Goal: Information Seeking & Learning: Learn about a topic

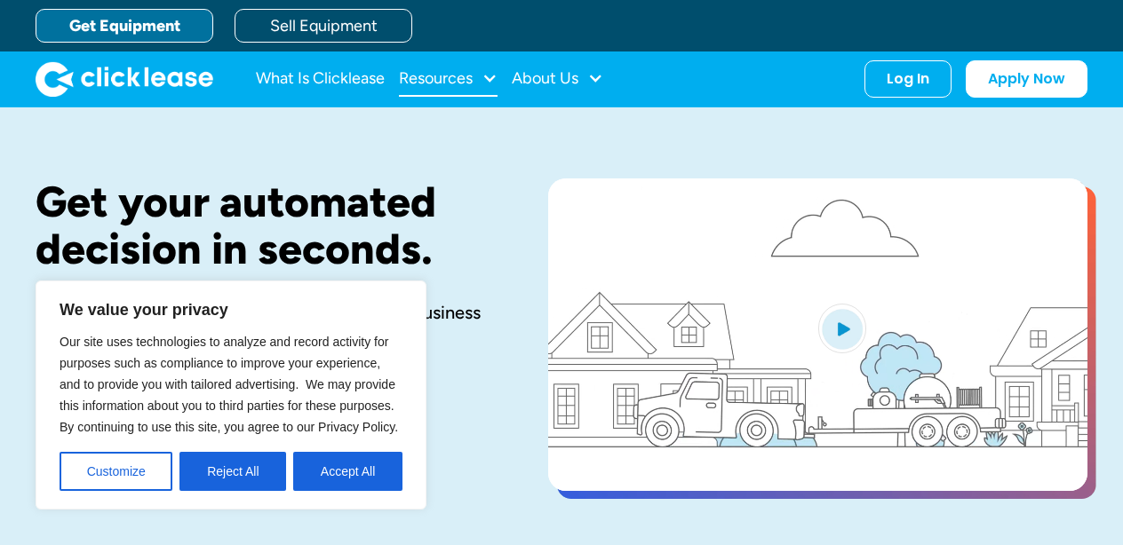
click at [490, 78] on div at bounding box center [489, 78] width 16 height 16
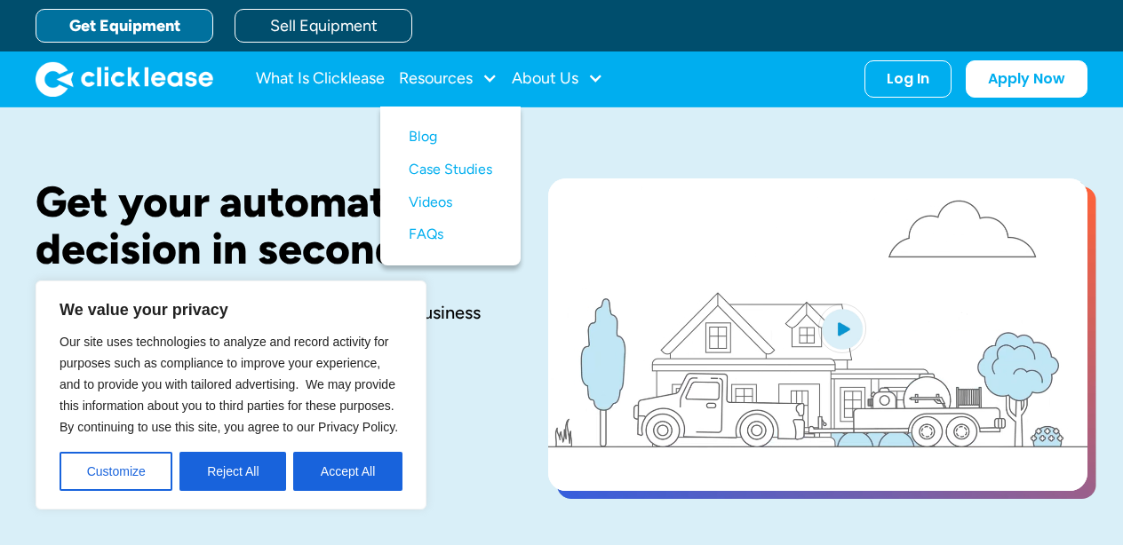
click at [606, 129] on div "Get your automated decision in seconds. The equipment you need to start or grow…" at bounding box center [562, 336] width 1052 height 459
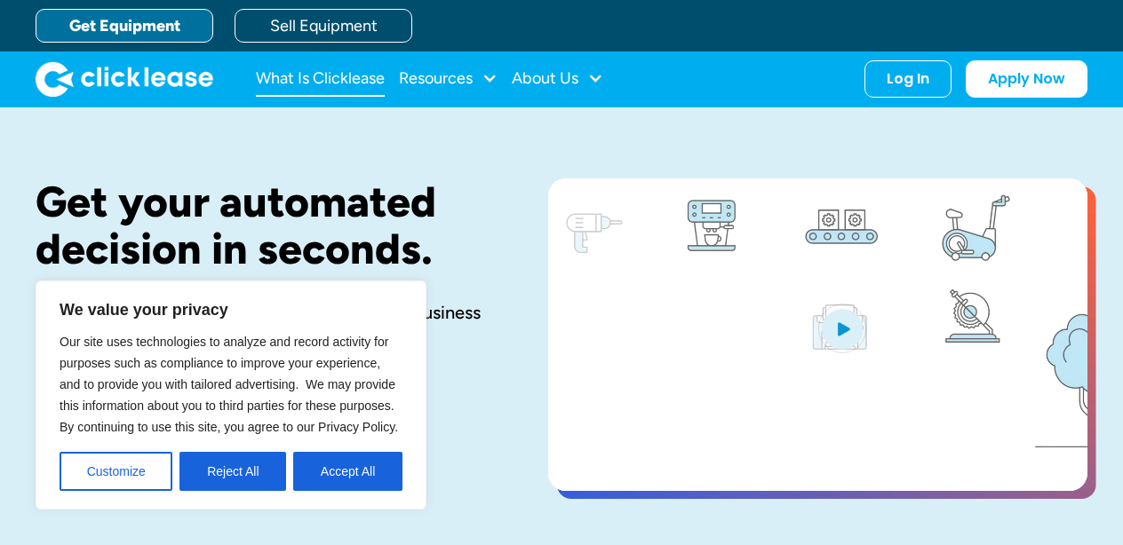
click at [299, 78] on link "What Is Clicklease" at bounding box center [320, 79] width 129 height 36
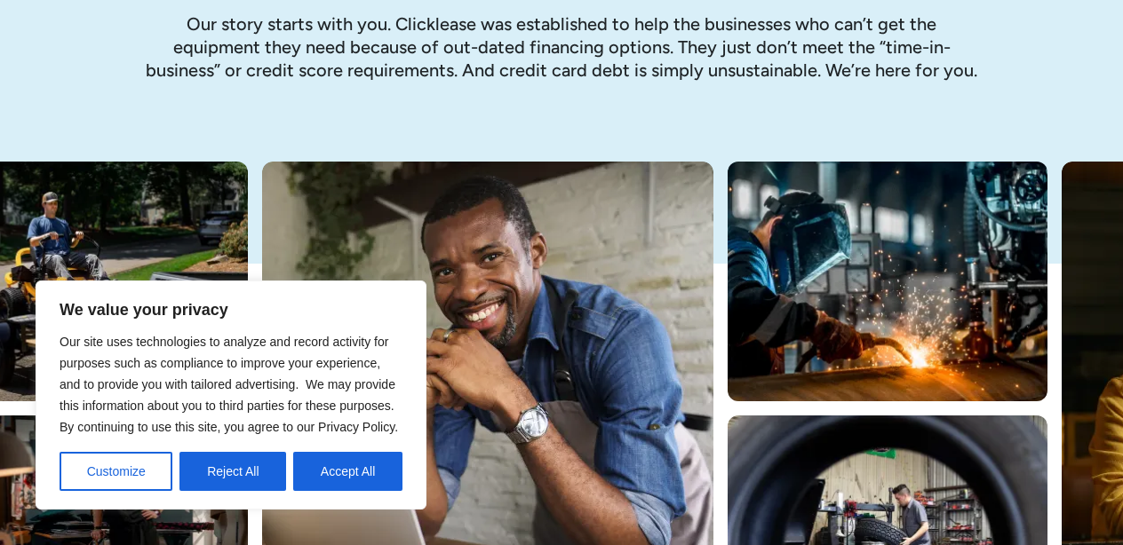
scroll to position [247, 0]
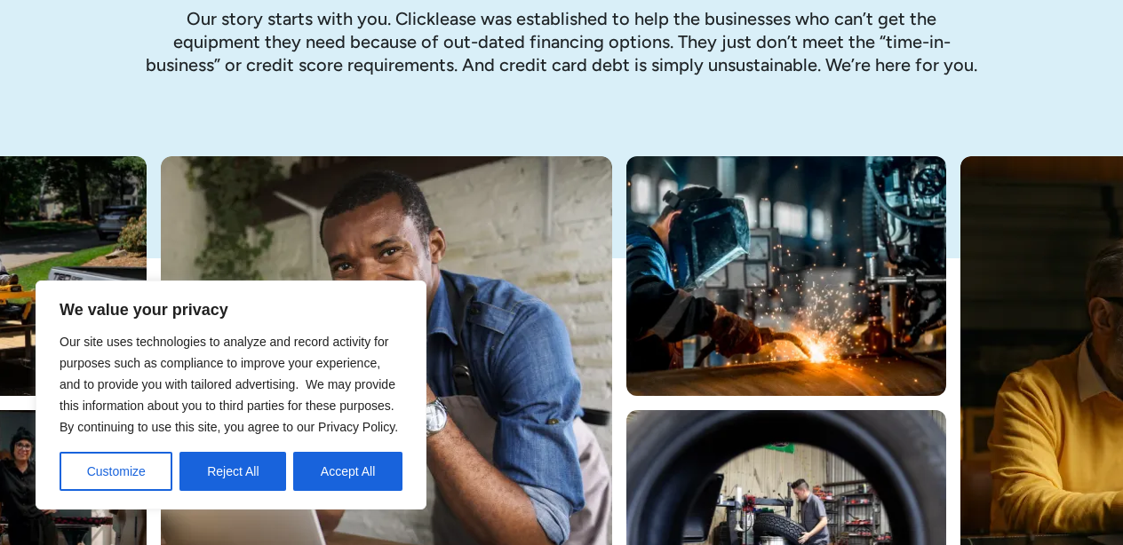
click at [364, 471] on button "Accept All" at bounding box center [347, 471] width 109 height 39
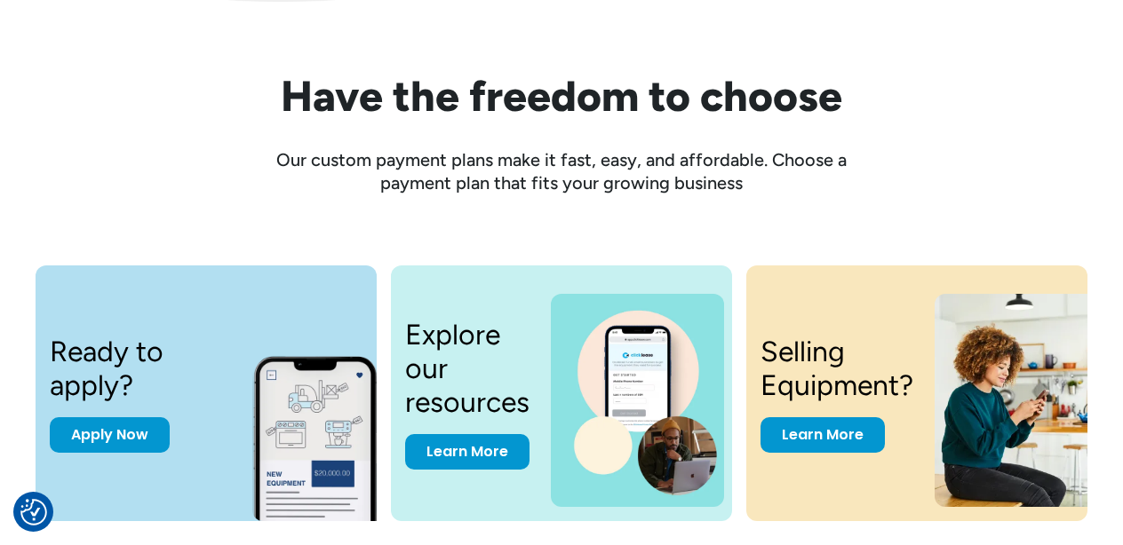
scroll to position [2153, 0]
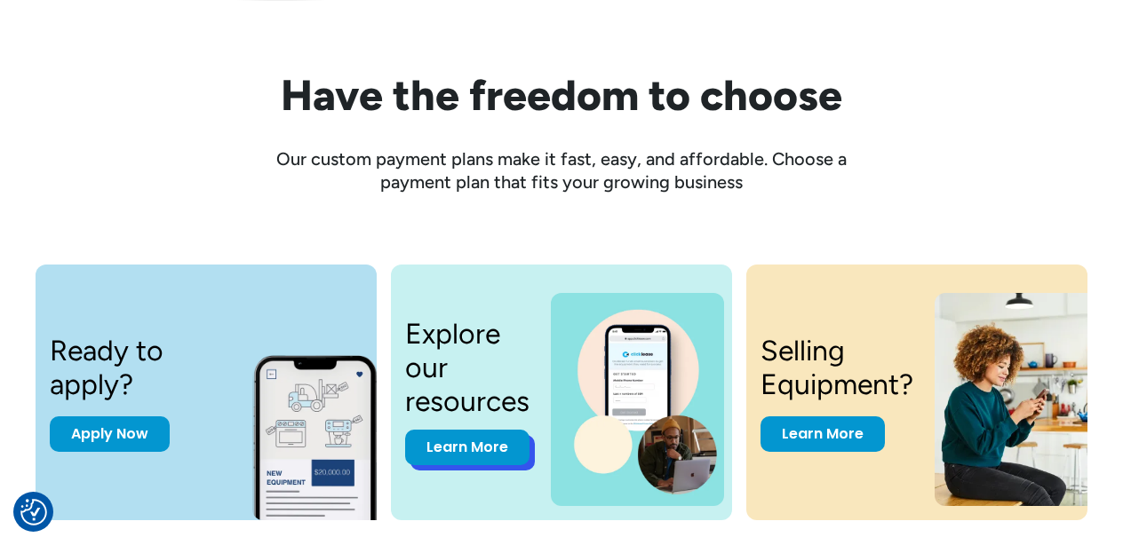
click at [472, 450] on link "Learn More" at bounding box center [467, 448] width 124 height 36
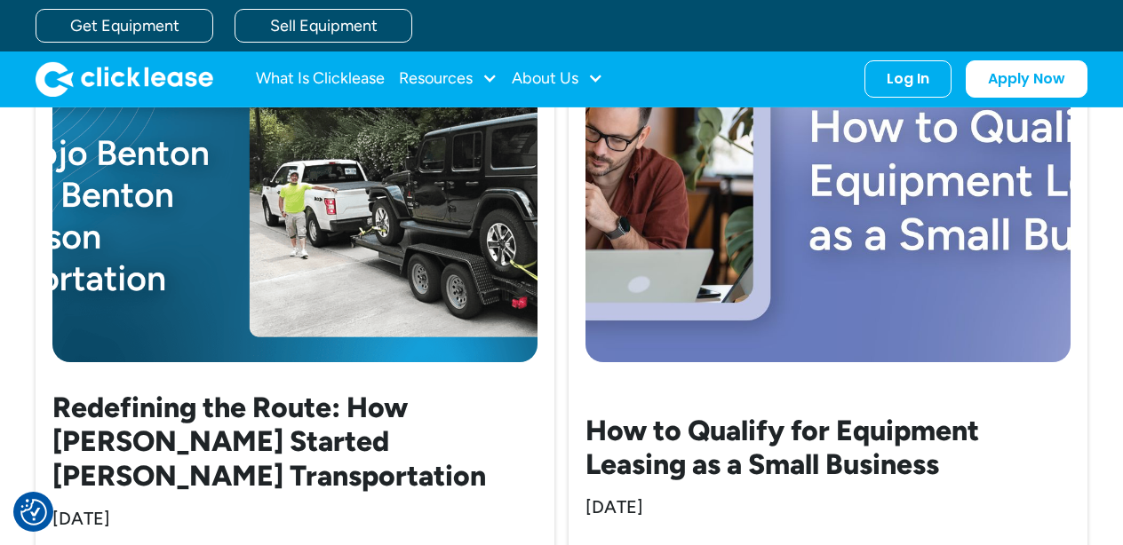
scroll to position [2077, 0]
